Goal: Task Accomplishment & Management: Use online tool/utility

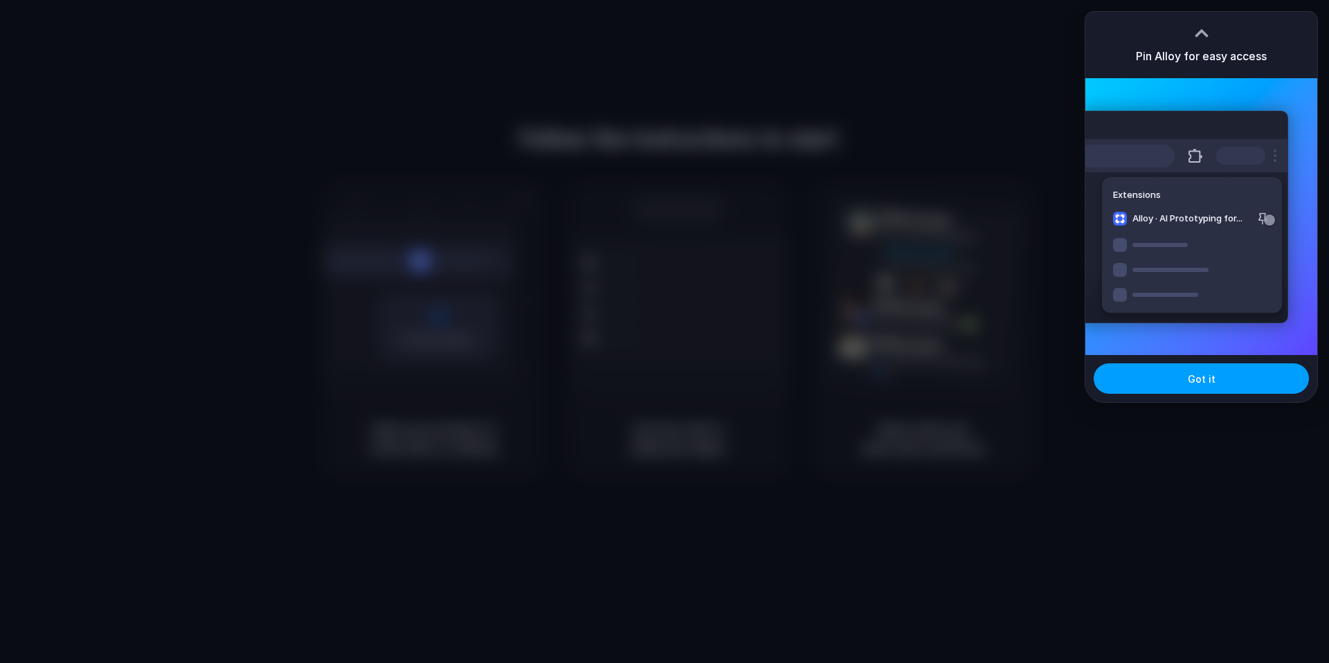
click at [1160, 381] on button "Got it" at bounding box center [1200, 378] width 215 height 30
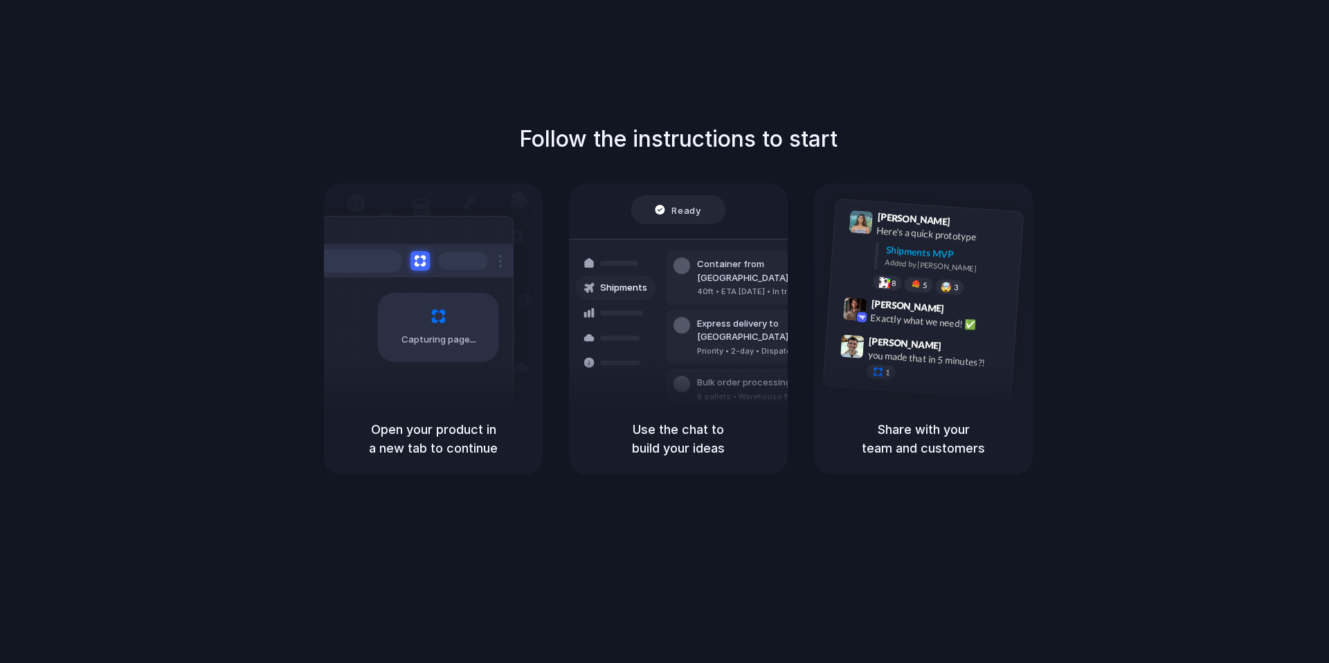
click at [766, 216] on div "Ready Shipments Container from Shanghai 40ft • ETA Dec 28 • In transit Express …" at bounding box center [678, 313] width 235 height 239
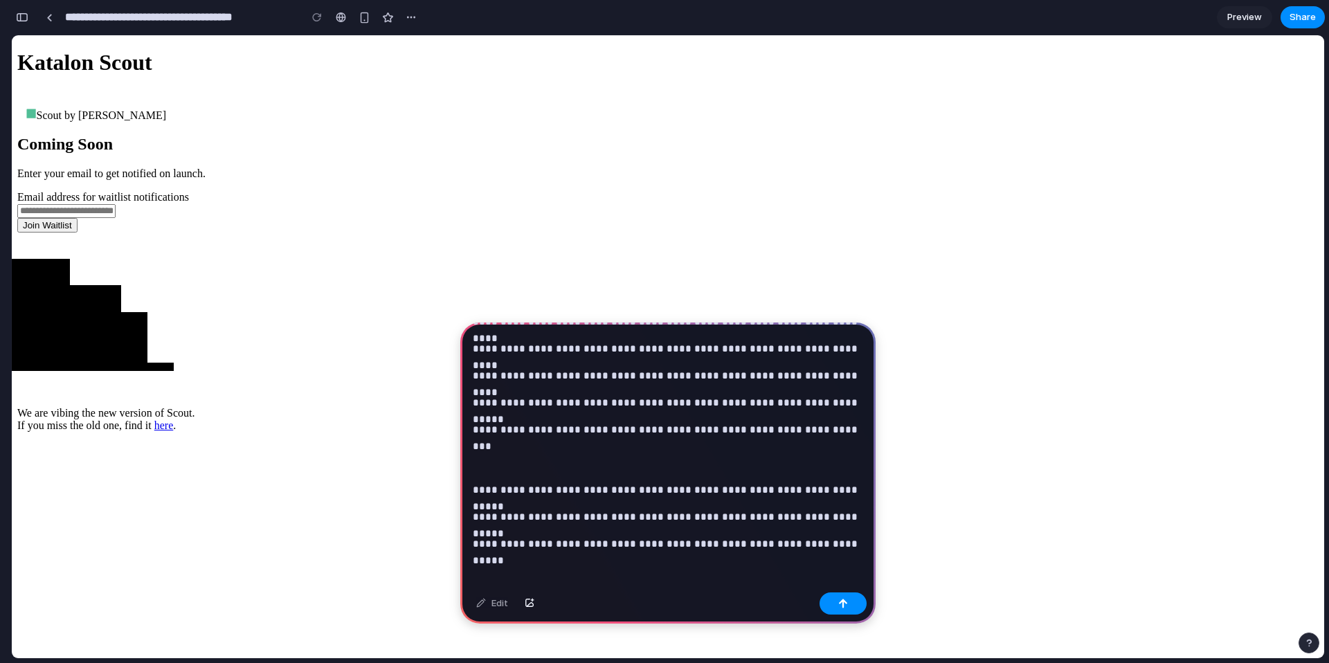
scroll to position [2513, 0]
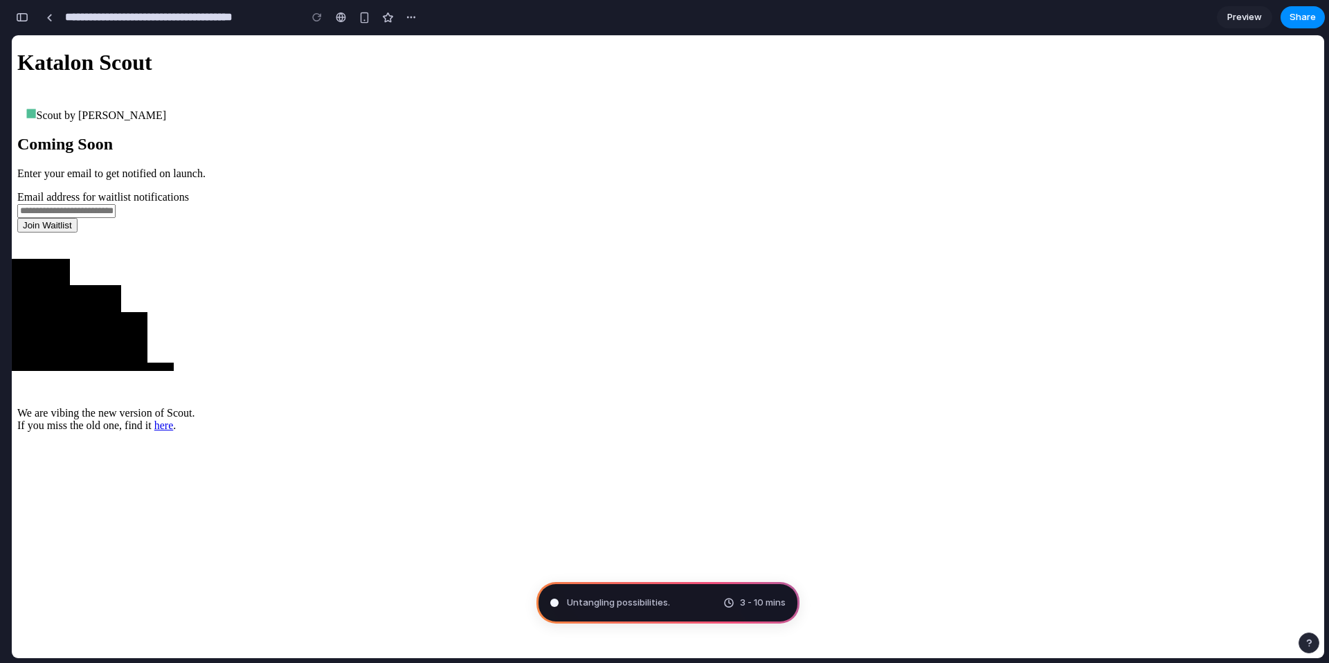
type input "**********"
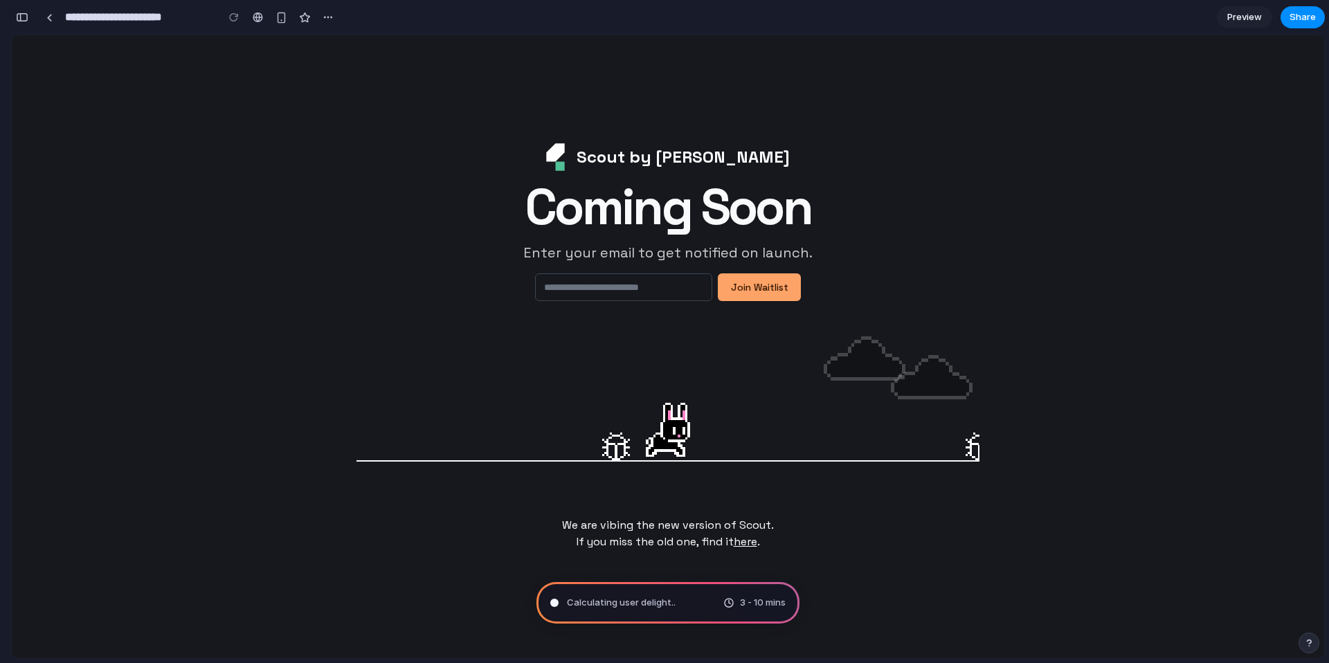
scroll to position [2767, 0]
click at [725, 610] on div "Determining potential so 3 - 10 mins" at bounding box center [667, 603] width 263 height 42
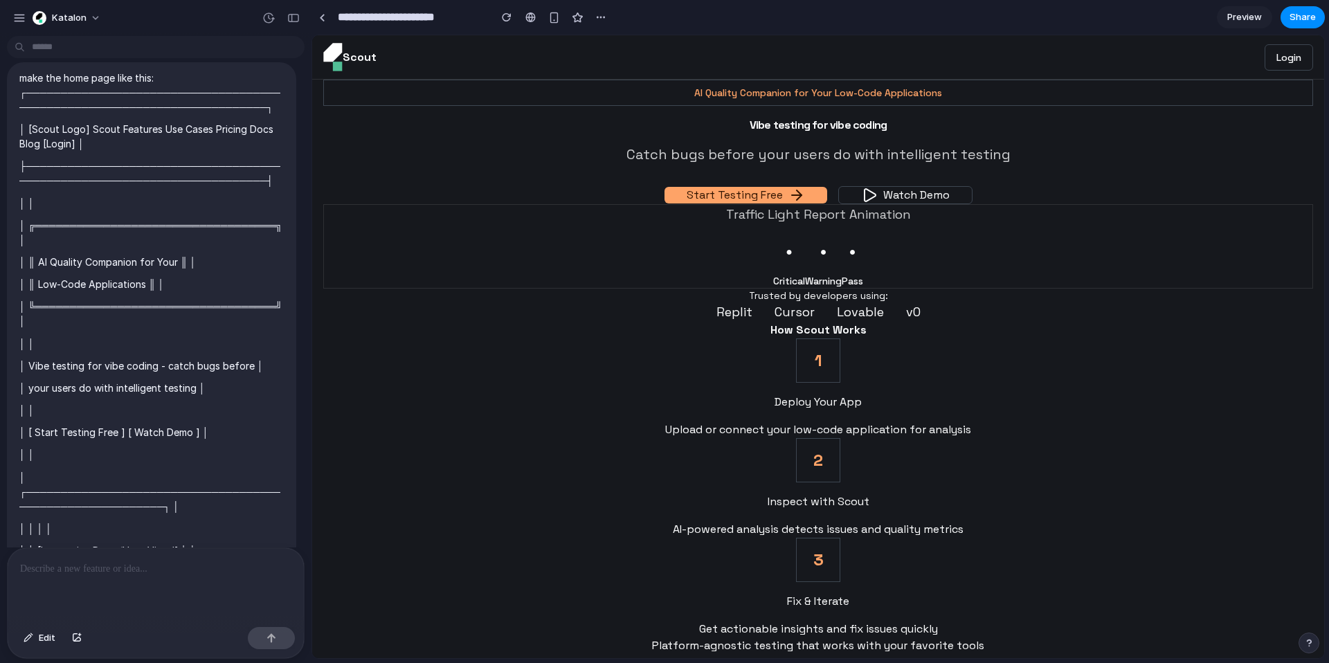
scroll to position [0, 0]
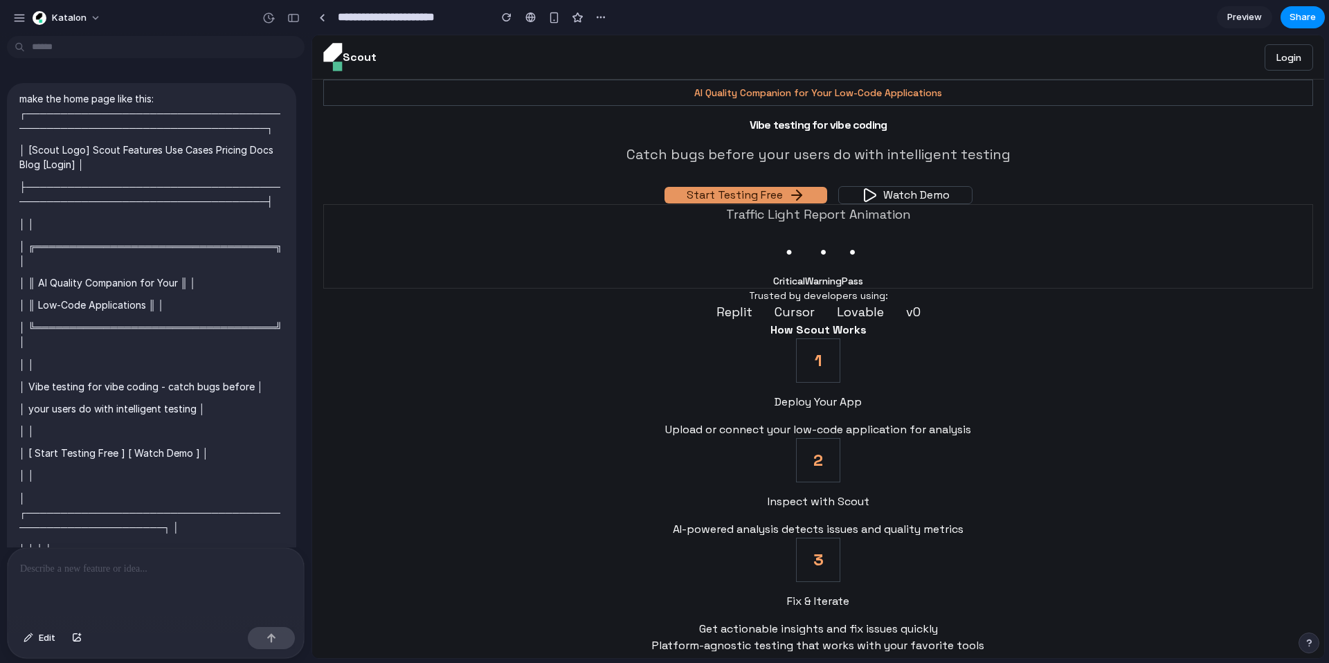
click at [734, 193] on button "Start Testing Free" at bounding box center [745, 195] width 163 height 17
click at [402, 10] on input "**********" at bounding box center [410, 17] width 150 height 25
click at [326, 16] on link at bounding box center [321, 17] width 21 height 21
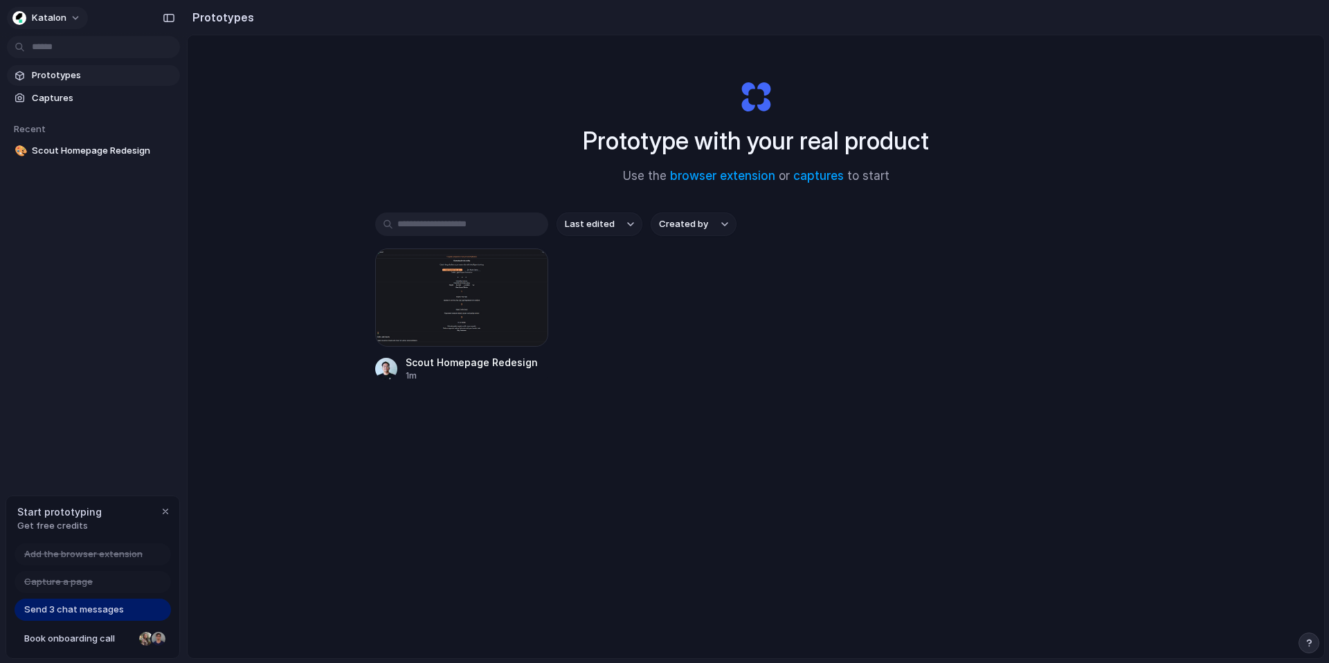
click at [73, 10] on button "Katalon" at bounding box center [47, 18] width 81 height 22
click at [68, 18] on button "Katalon" at bounding box center [47, 18] width 81 height 22
